Goal: Transaction & Acquisition: Purchase product/service

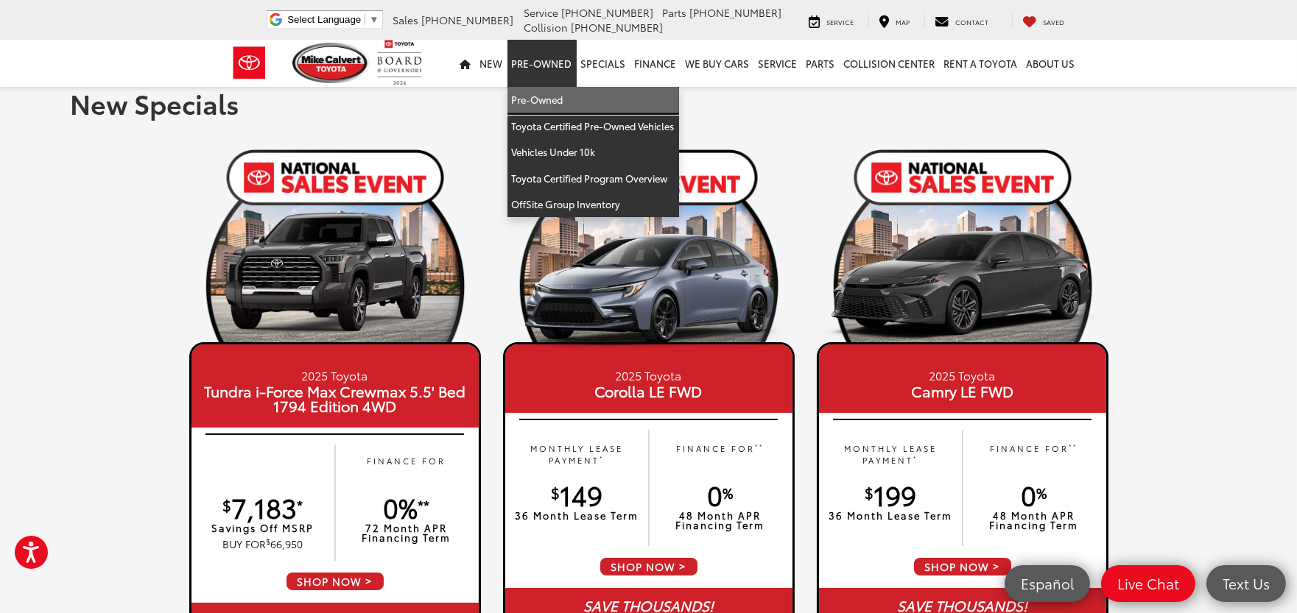
click at [545, 93] on link "Pre-Owned" at bounding box center [593, 100] width 172 height 27
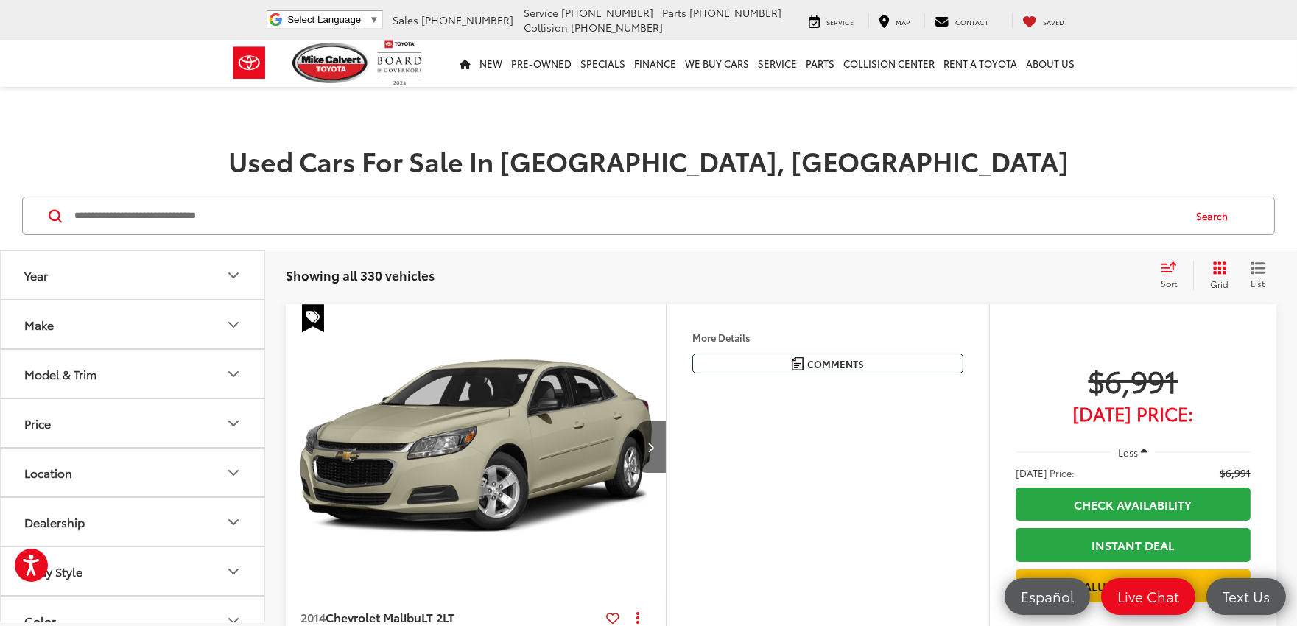
click at [1219, 259] on div "Showing all 330 vehicles Clear All + 0 test Sort Price: High to Low Price: Low …" at bounding box center [781, 275] width 1032 height 53
click at [1211, 266] on button "Grid" at bounding box center [1216, 275] width 46 height 29
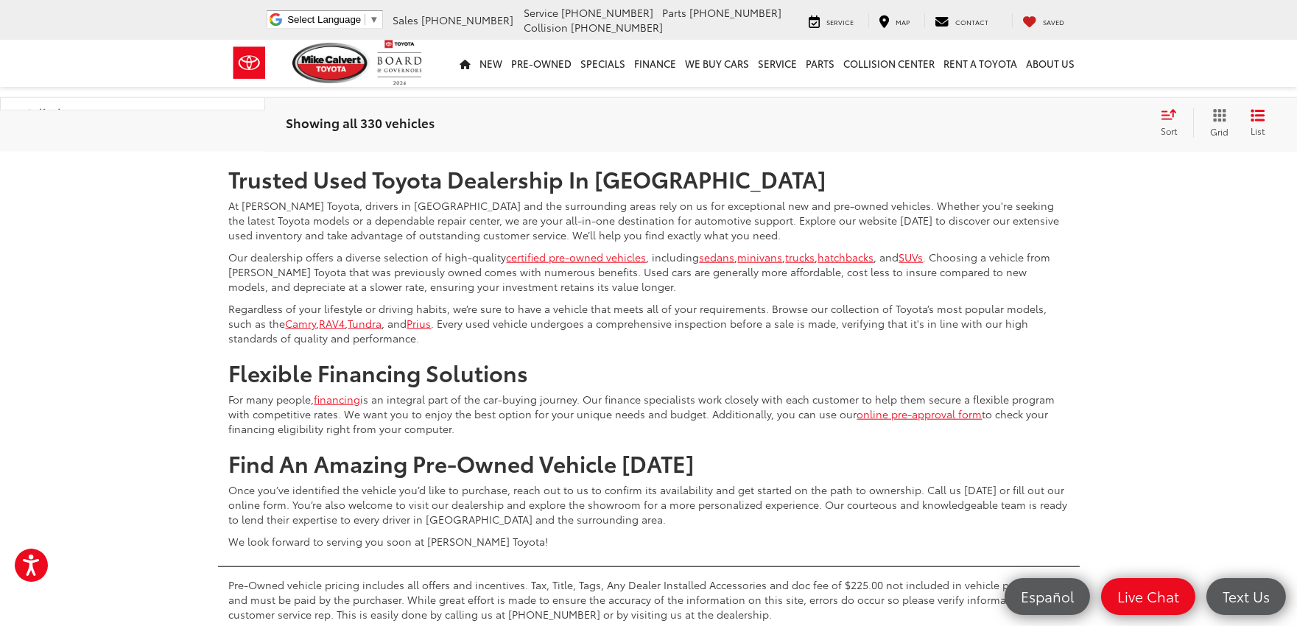
scroll to position [3436, 0]
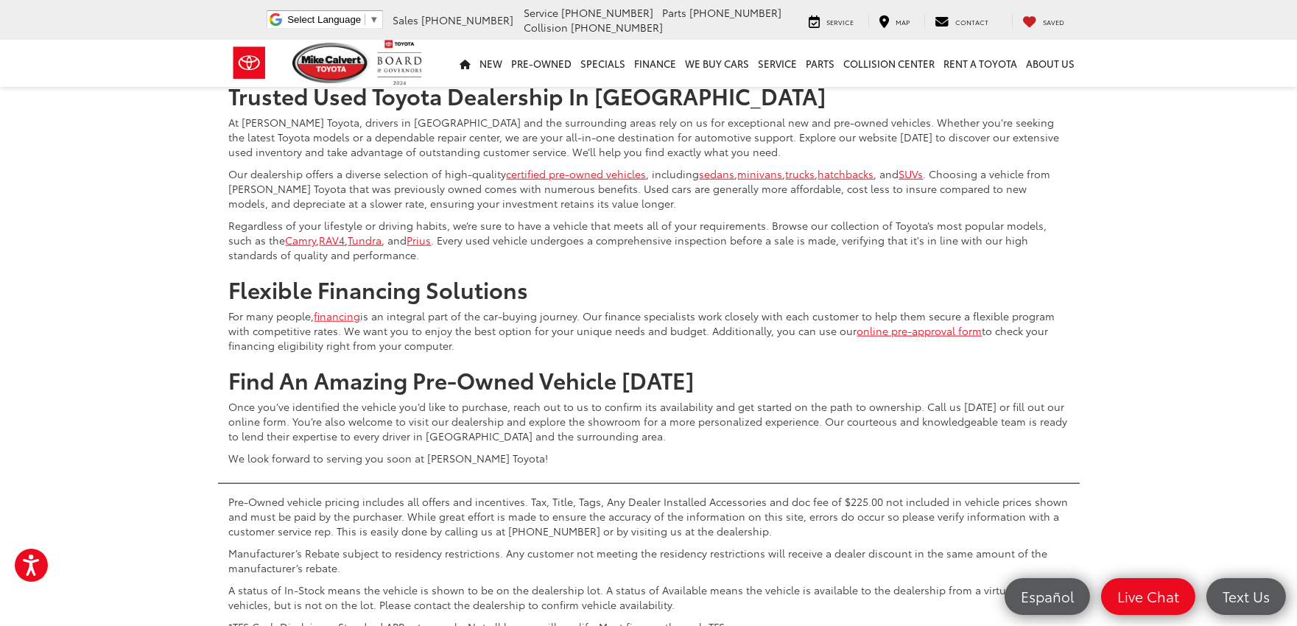
click at [1001, 38] on link "2" at bounding box center [1012, 25] width 23 height 27
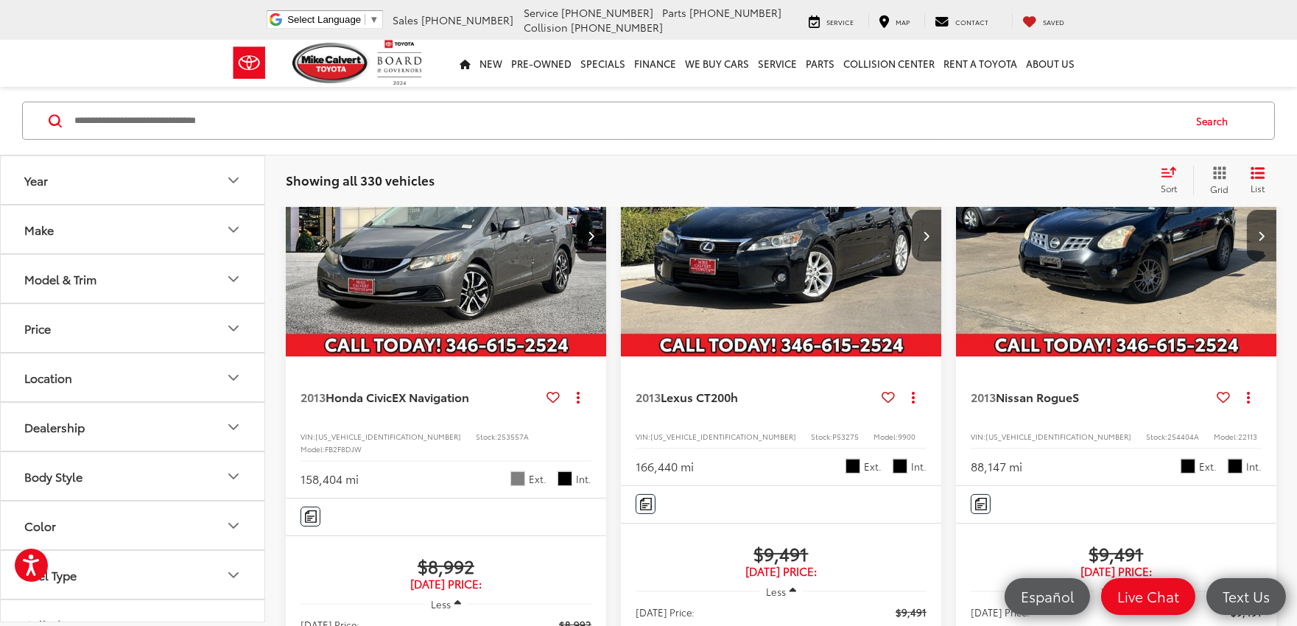
scroll to position [995, 0]
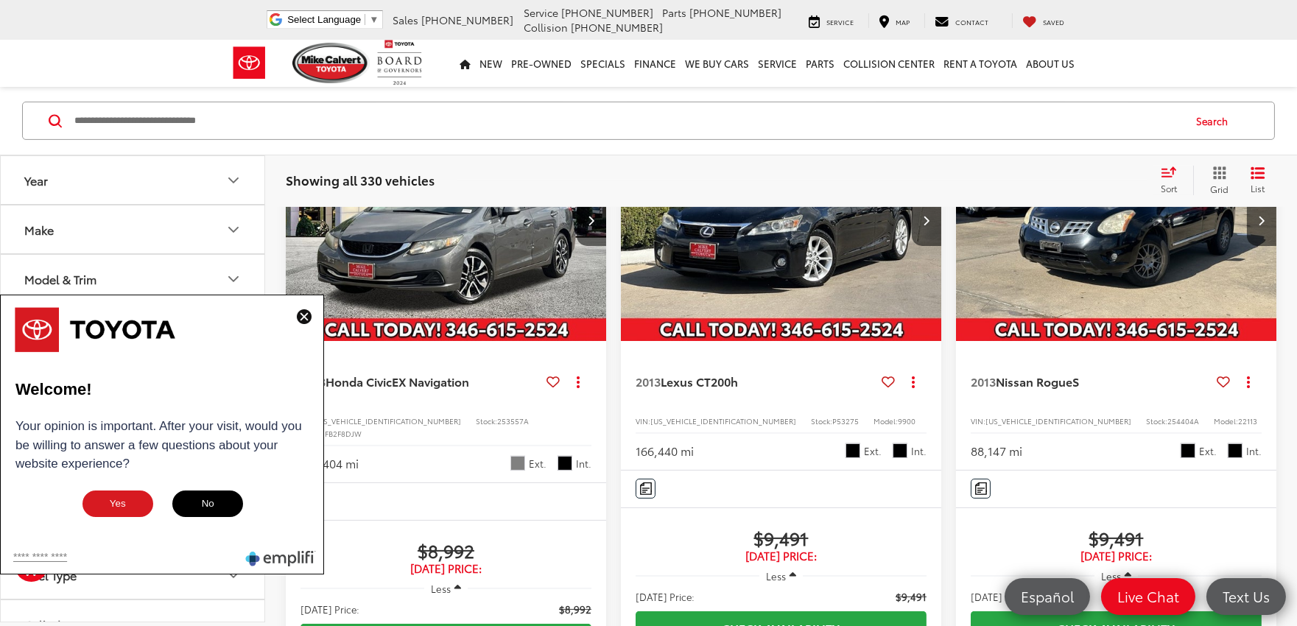
click at [300, 314] on img at bounding box center [304, 316] width 15 height 15
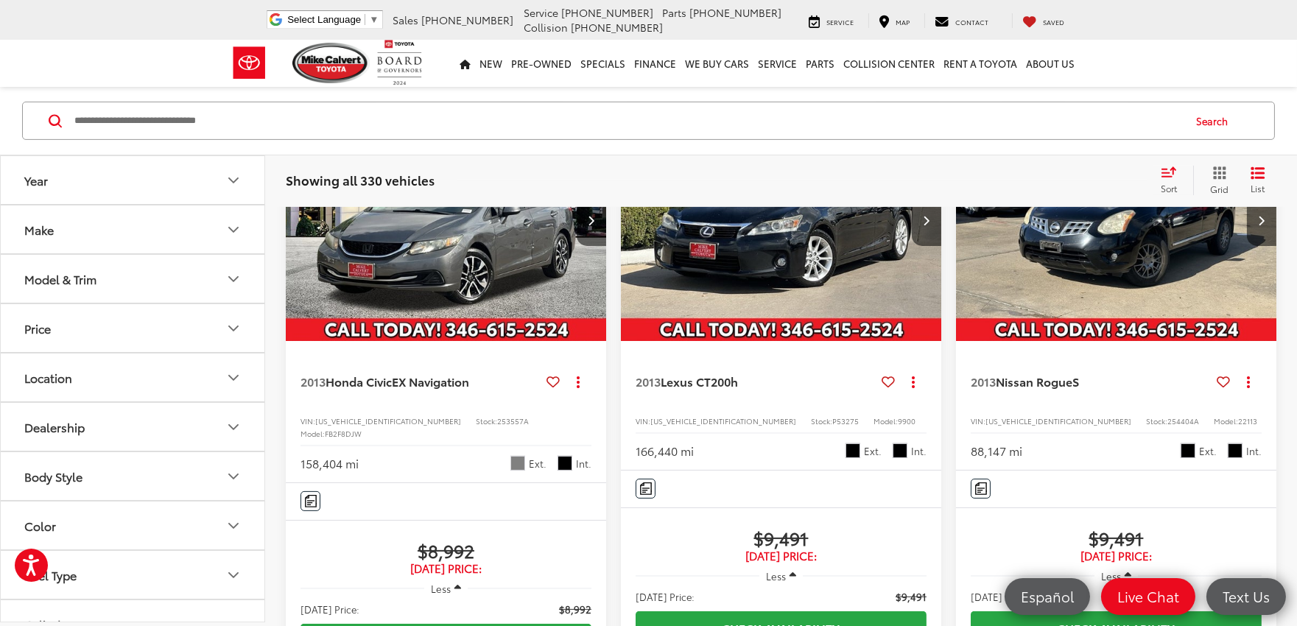
scroll to position [585, 0]
